Goal: Find specific page/section: Find specific page/section

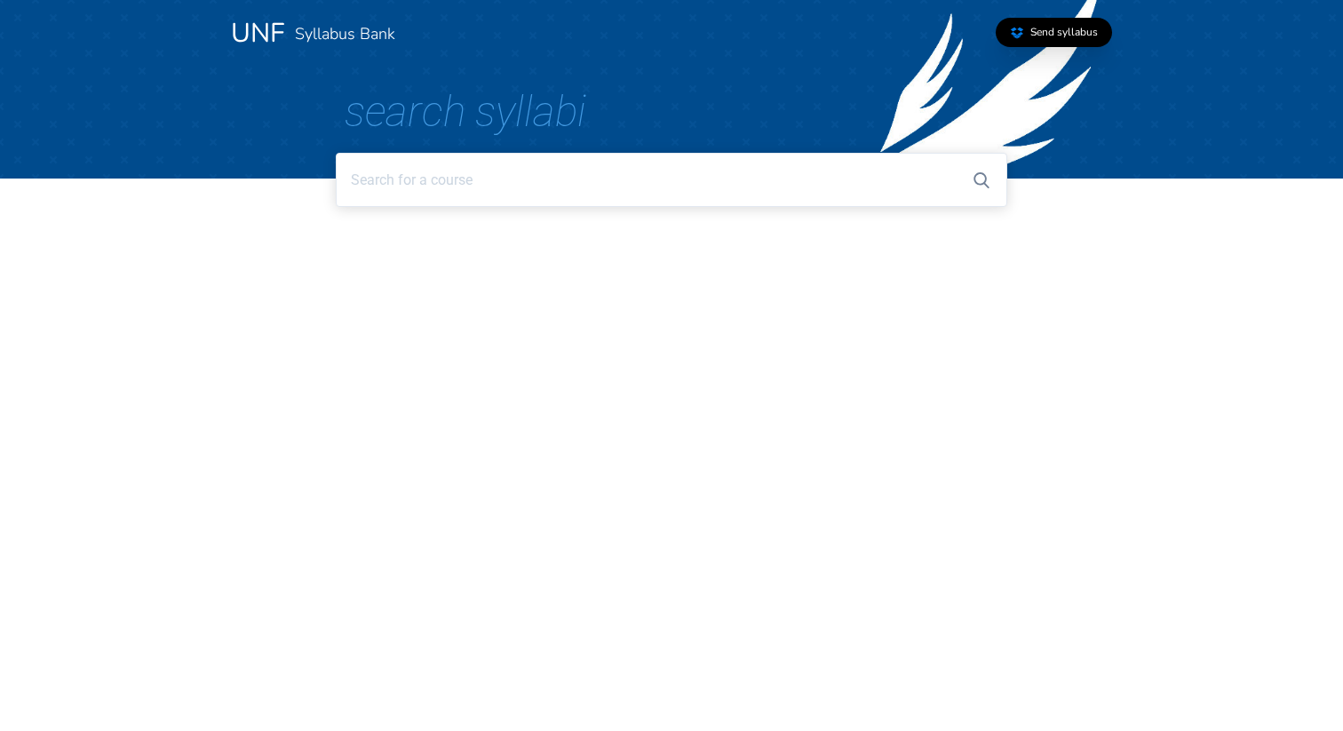
click at [377, 179] on input at bounding box center [671, 180] width 670 height 54
type input "A"
type input "4"
type input "E"
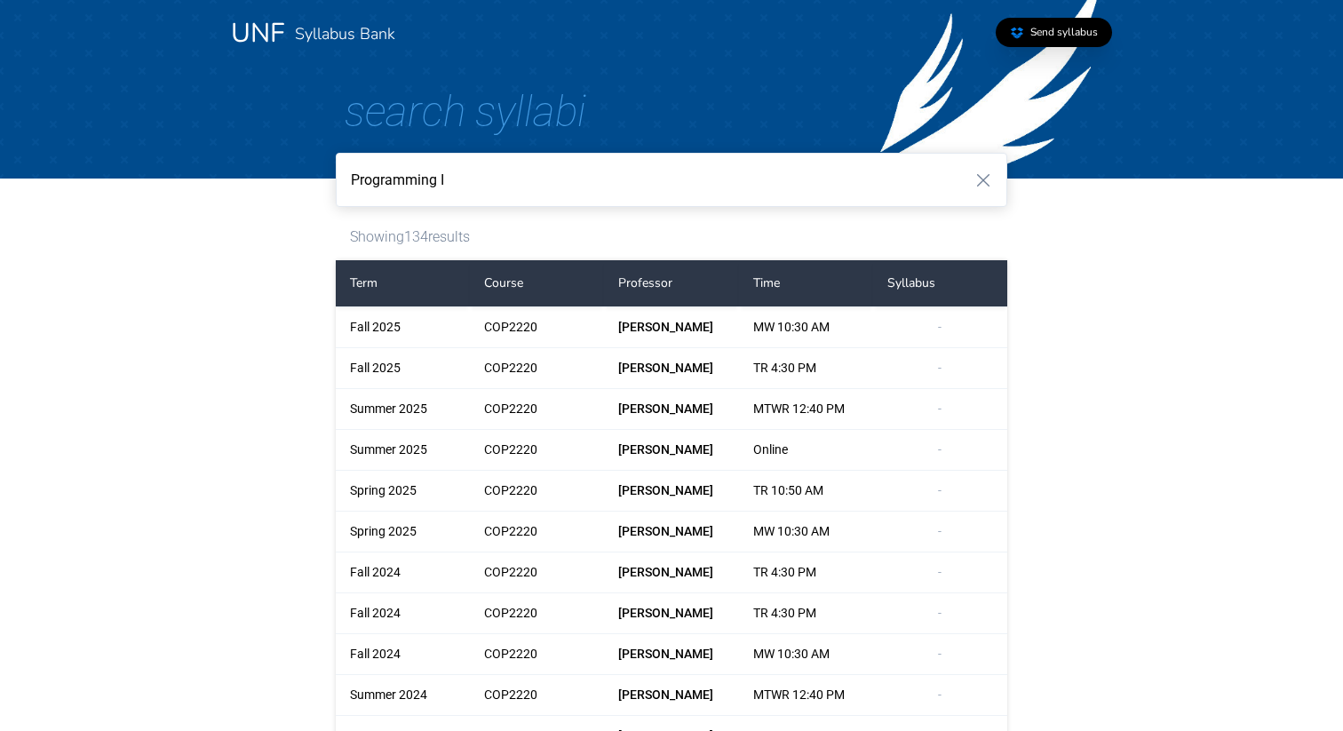
click at [473, 185] on input "Programming I" at bounding box center [671, 180] width 670 height 54
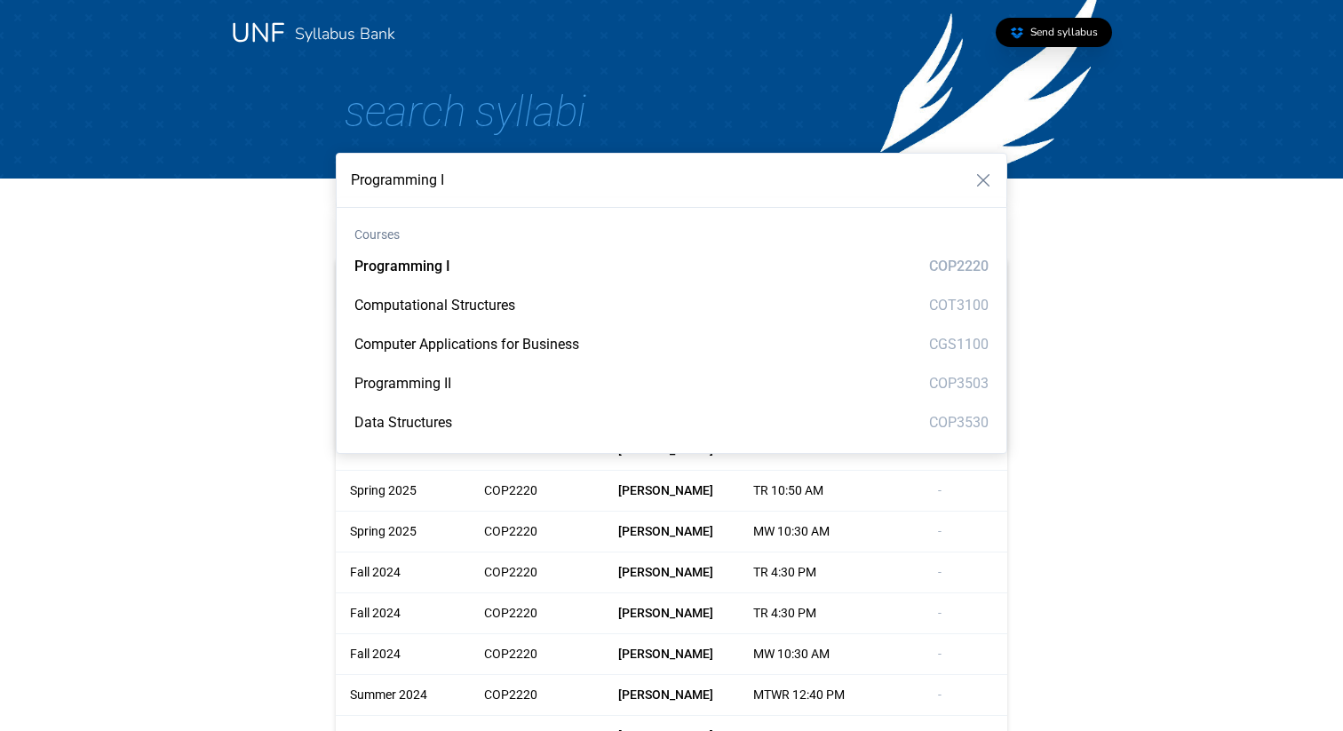
click at [473, 185] on input "Programming I" at bounding box center [671, 180] width 670 height 54
paste input "EHD4263"
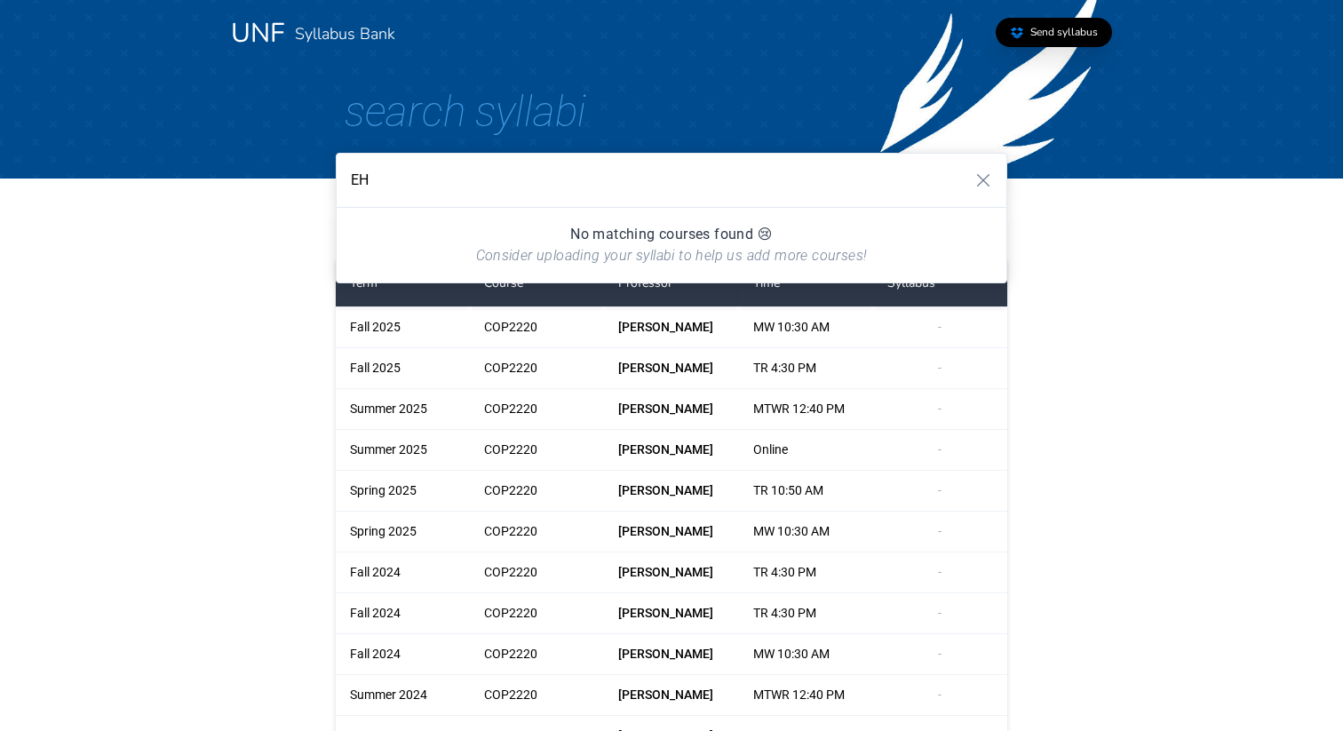
type input "E"
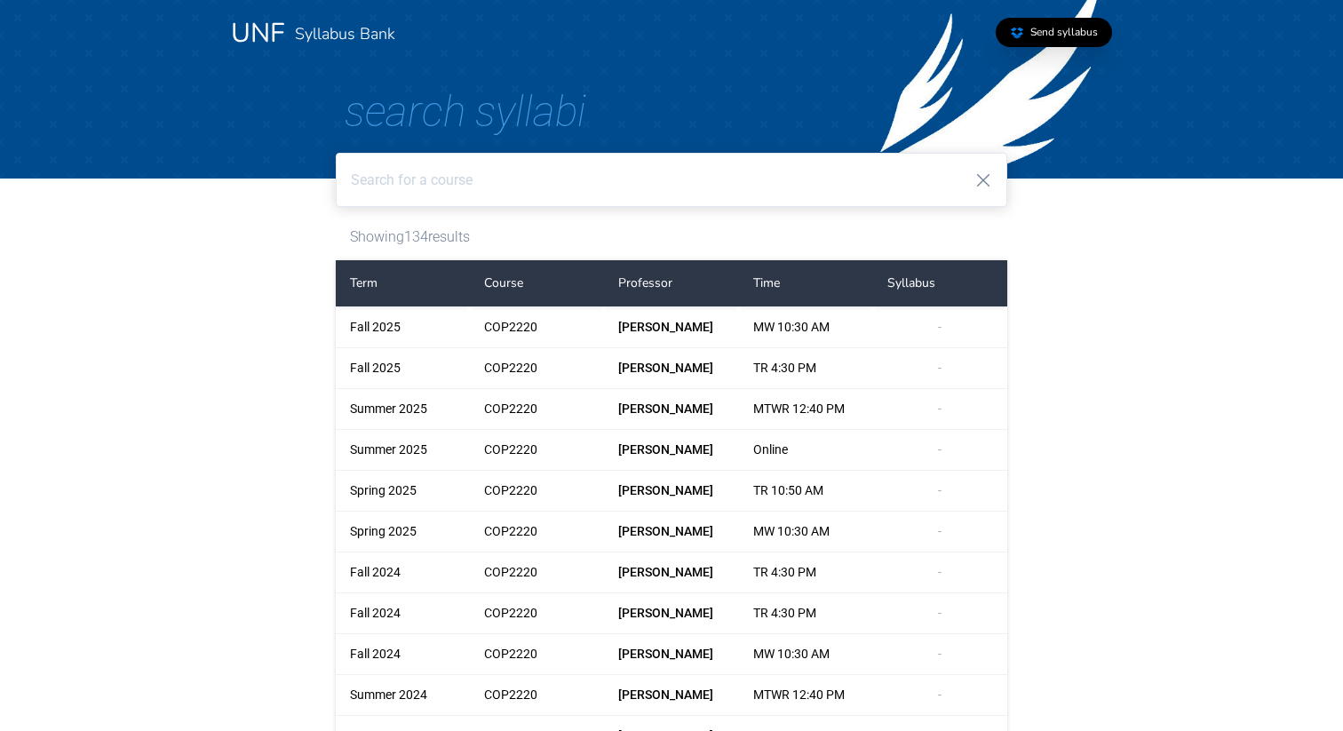
type input "Programming I"
